Goal: Task Accomplishment & Management: Manage account settings

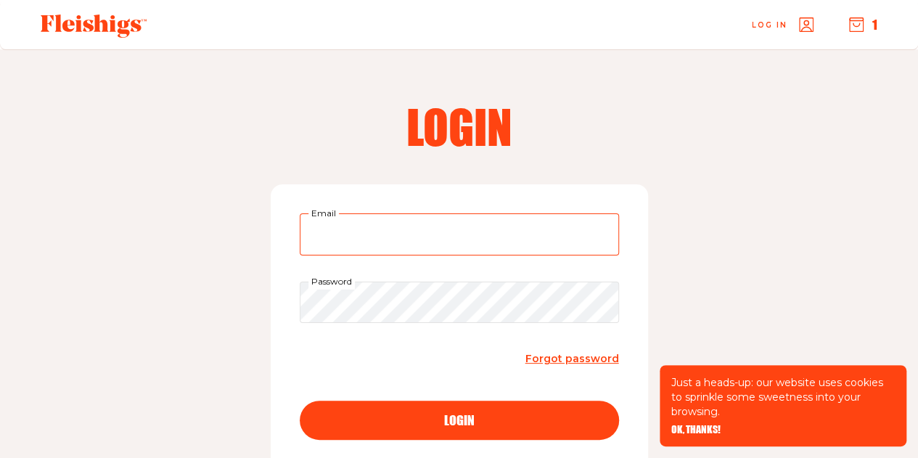
type input "emeier923@gmail.com"
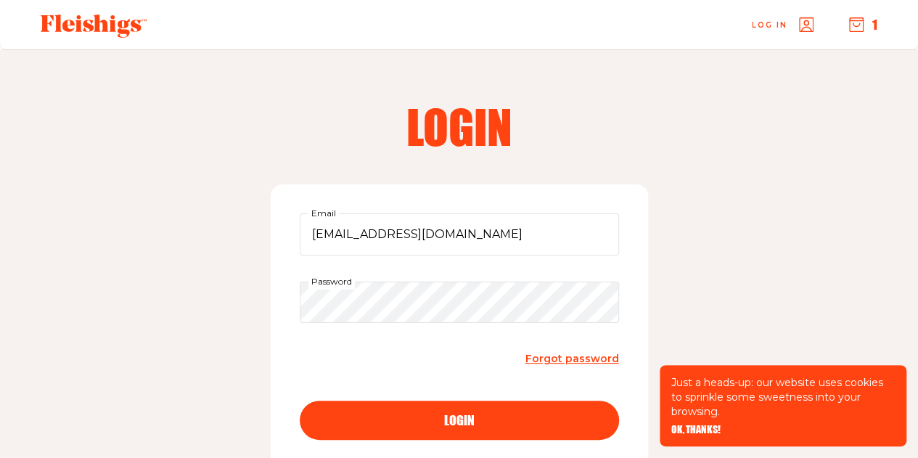
click at [438, 408] on button "login" at bounding box center [459, 419] width 319 height 39
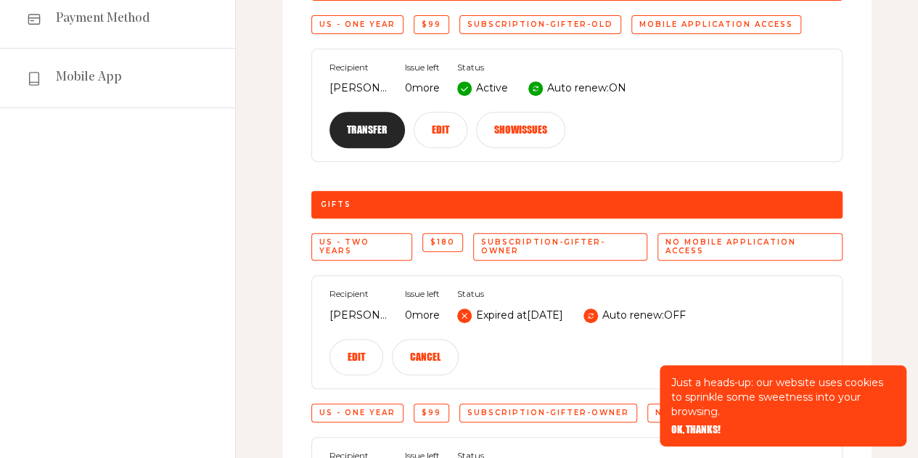
scroll to position [290, 0]
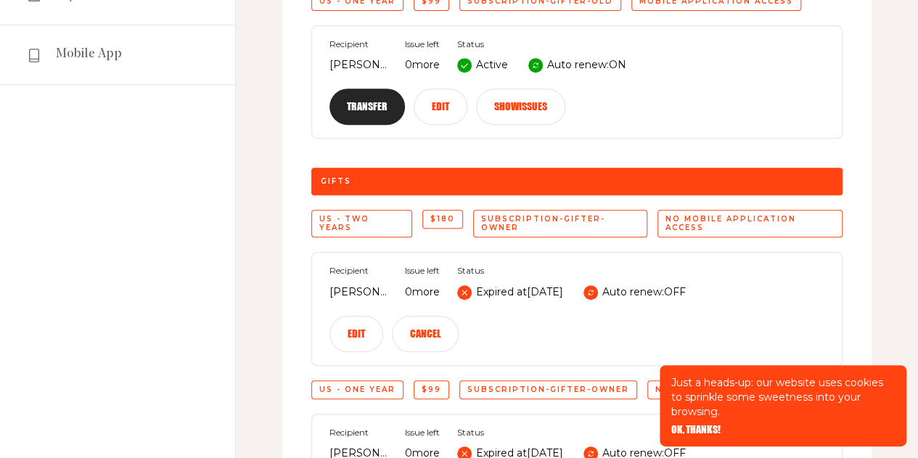
click at [558, 69] on p "Auto renew: ON" at bounding box center [586, 65] width 79 height 17
click at [538, 63] on use at bounding box center [535, 65] width 5 height 5
click at [447, 110] on button "Edit" at bounding box center [441, 107] width 54 height 36
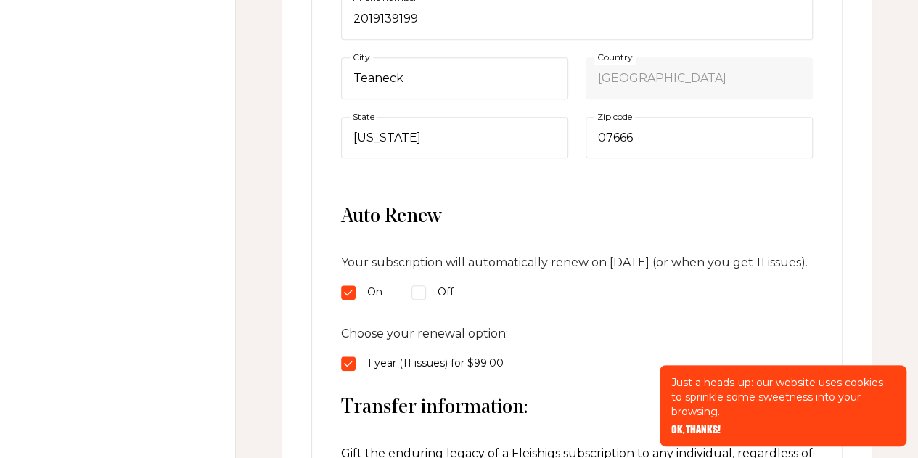
scroll to position [580, 0]
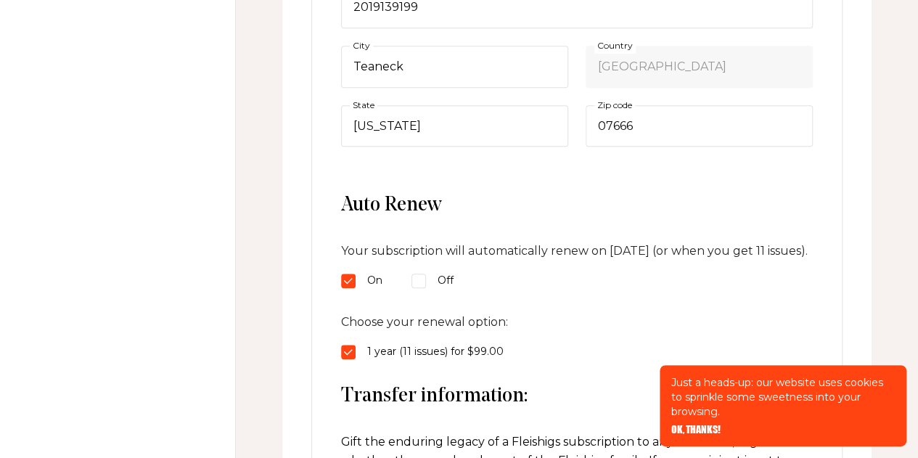
click at [418, 288] on input "Off" at bounding box center [418, 281] width 15 height 15
radio input "true"
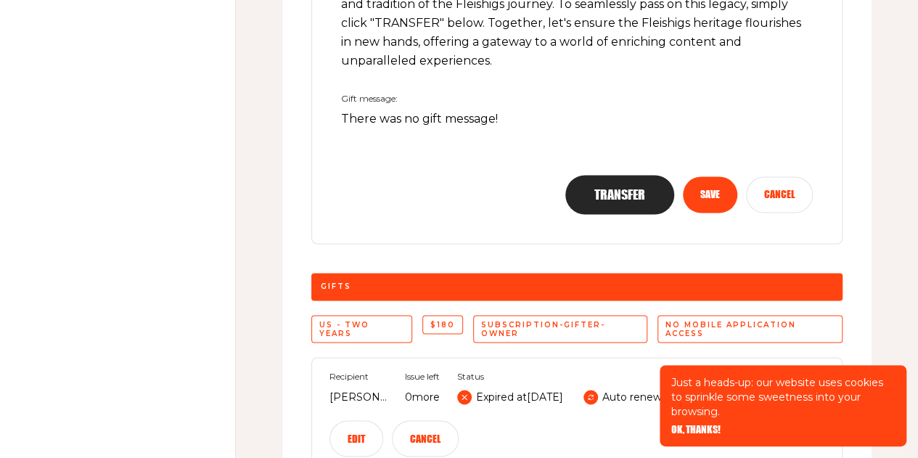
scroll to position [1088, 0]
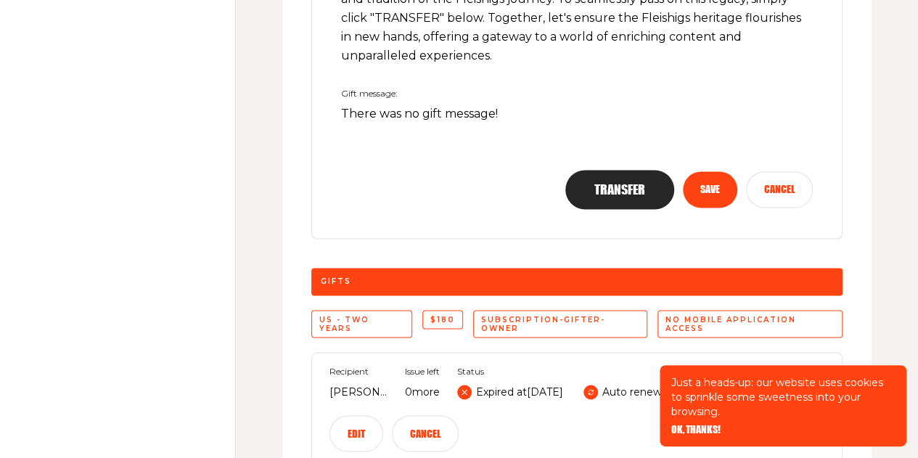
click at [702, 202] on button "Save" at bounding box center [710, 189] width 54 height 36
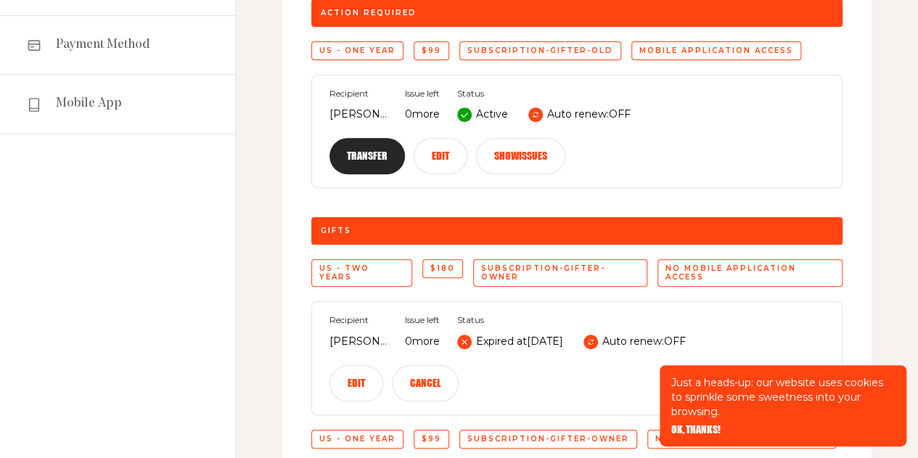
scroll to position [168, 0]
